Goal: Information Seeking & Learning: Learn about a topic

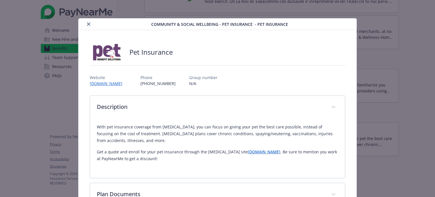
click at [86, 24] on button "close" at bounding box center [88, 24] width 7 height 7
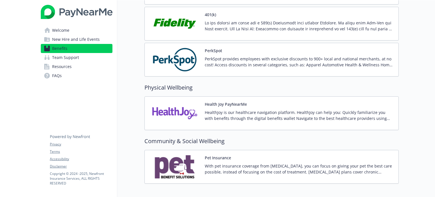
scroll to position [1052, 0]
